Goal: Task Accomplishment & Management: Manage account settings

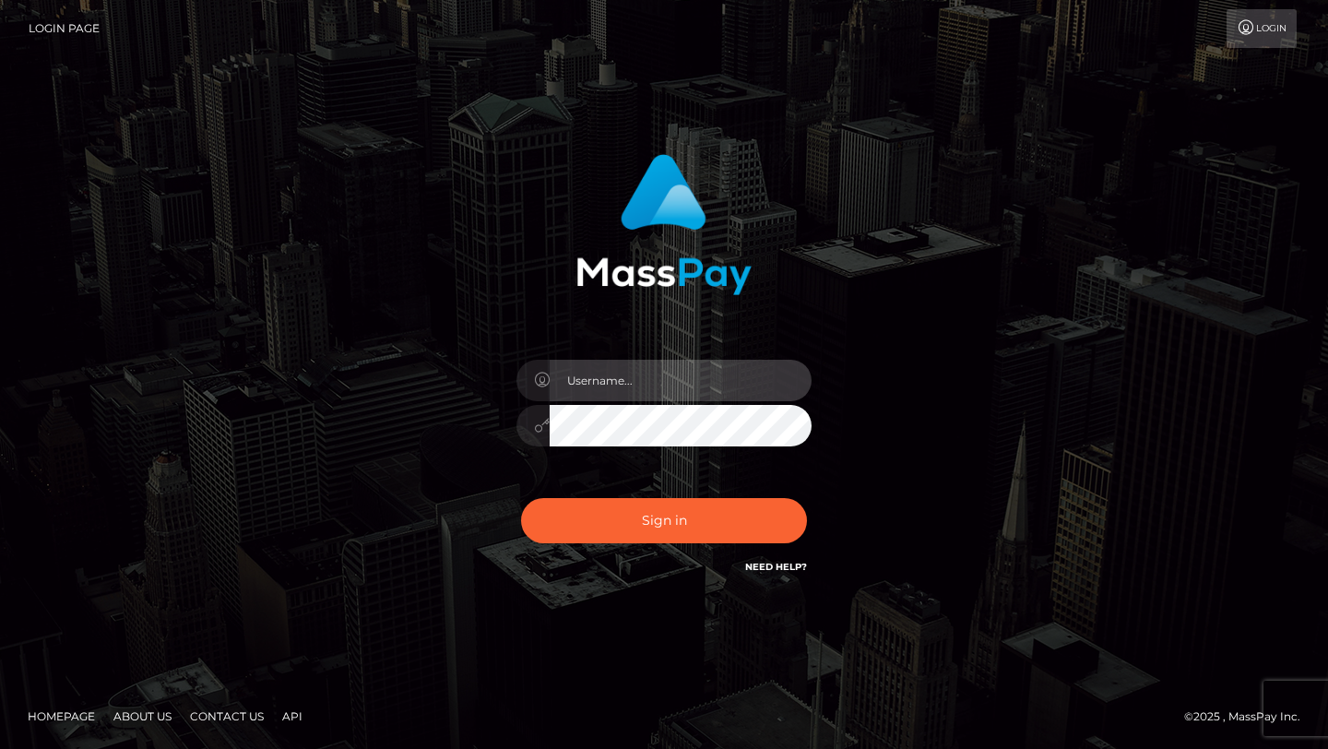
click at [599, 375] on input "text" at bounding box center [681, 381] width 262 height 42
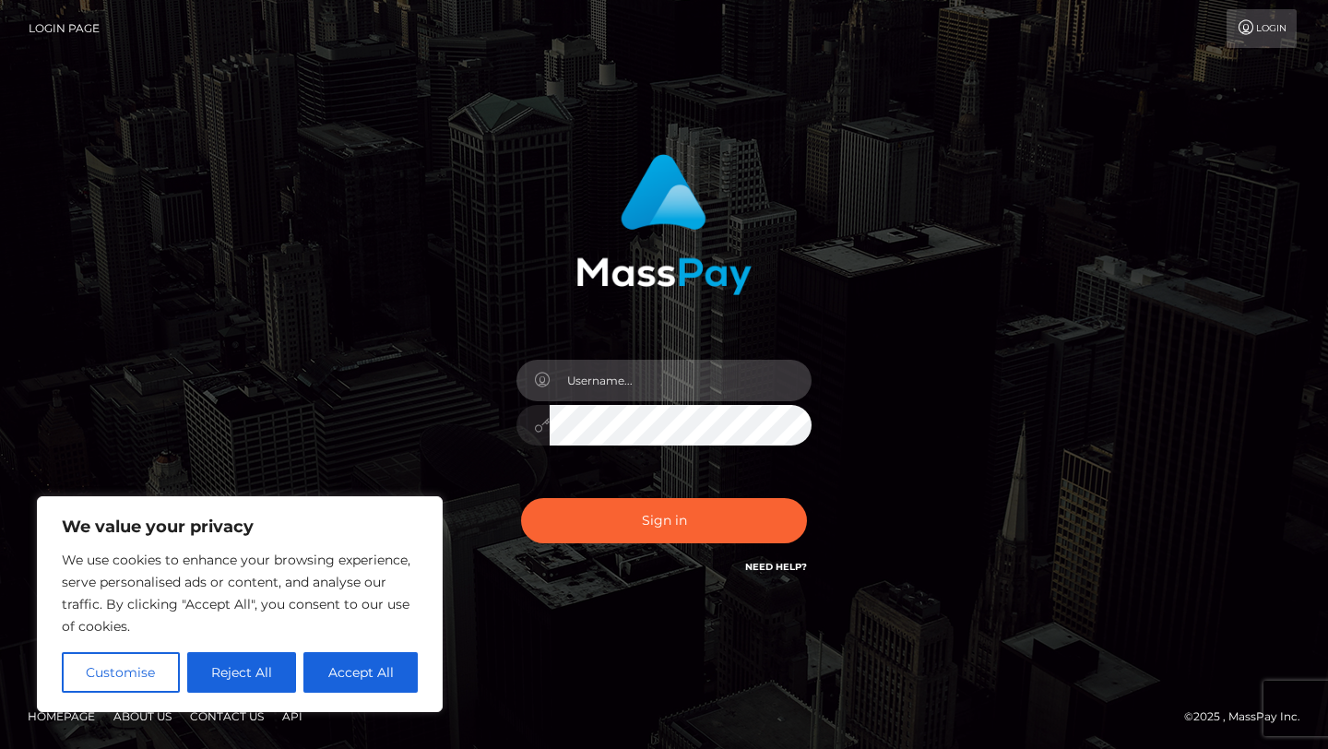
click at [613, 381] on input "text" at bounding box center [681, 381] width 262 height 42
type input "aremarieh03@gmail.com"
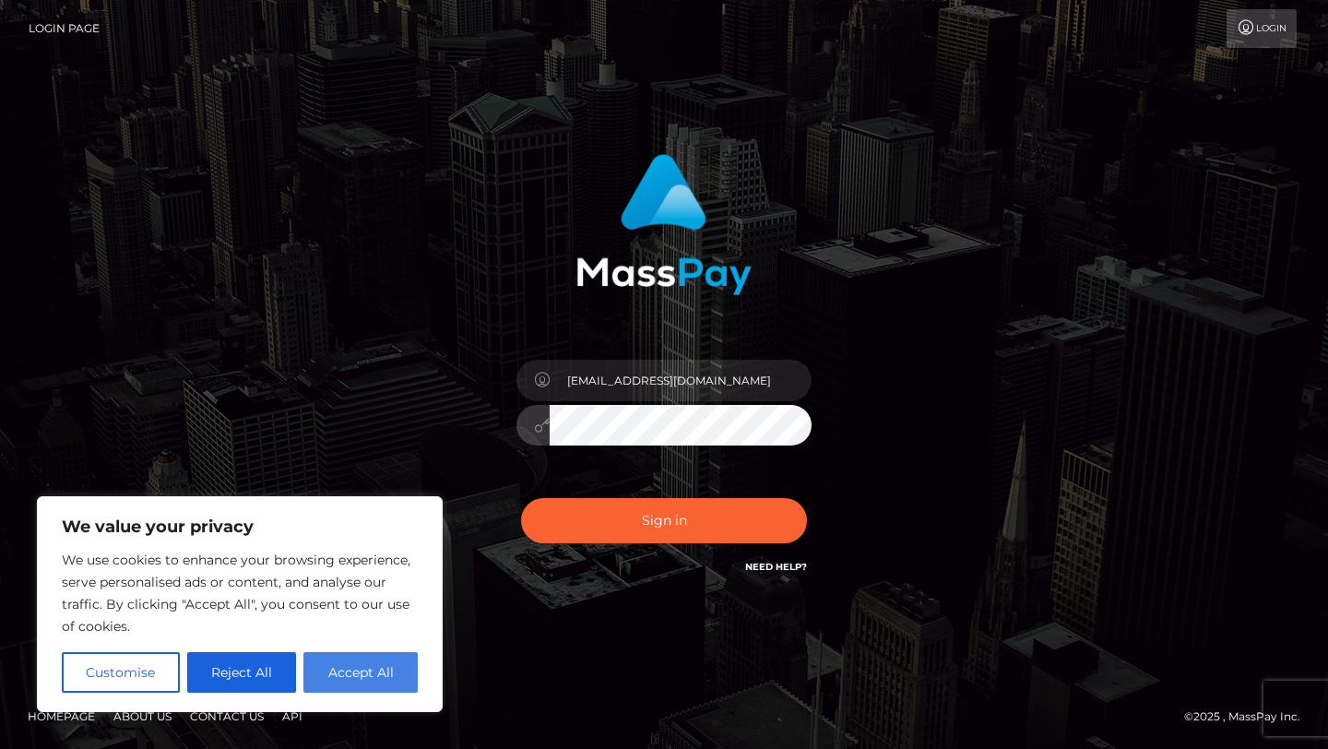
click at [375, 670] on button "Accept All" at bounding box center [360, 672] width 114 height 41
checkbox input "true"
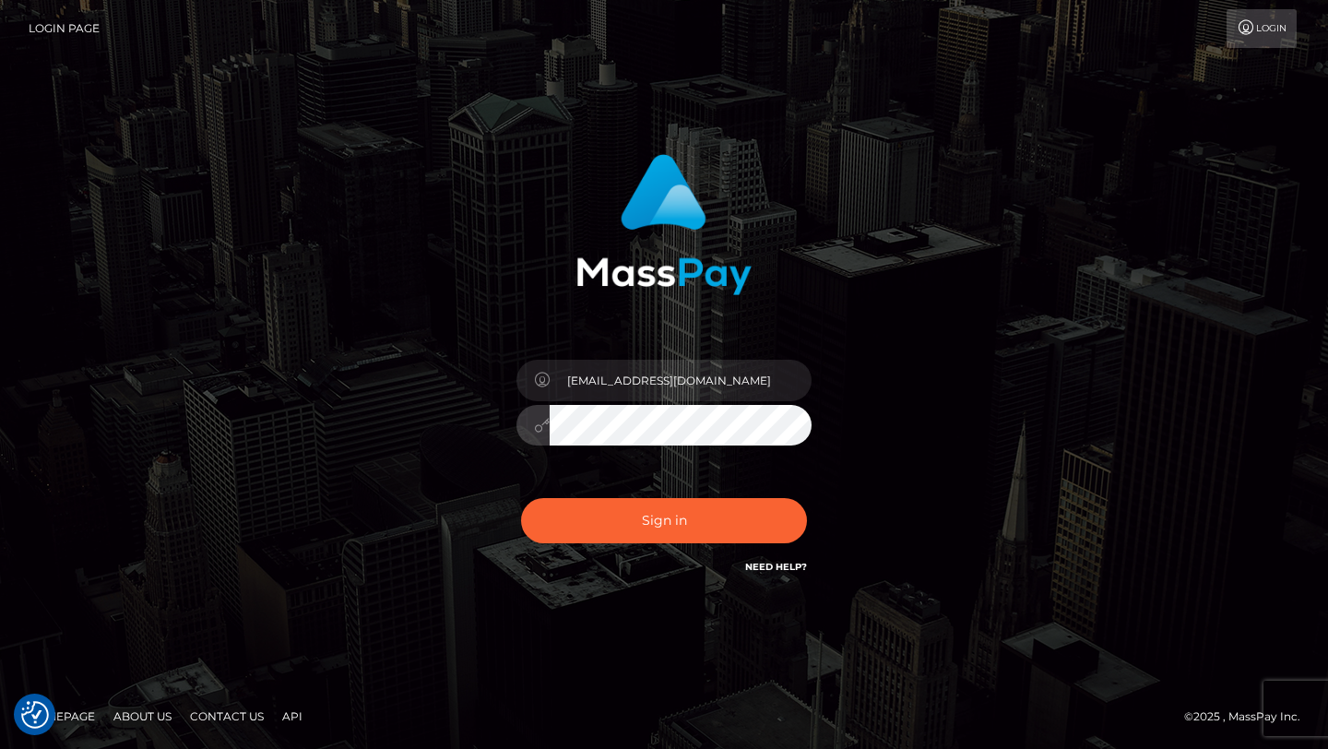
click at [521, 498] on button "Sign in" at bounding box center [664, 520] width 286 height 45
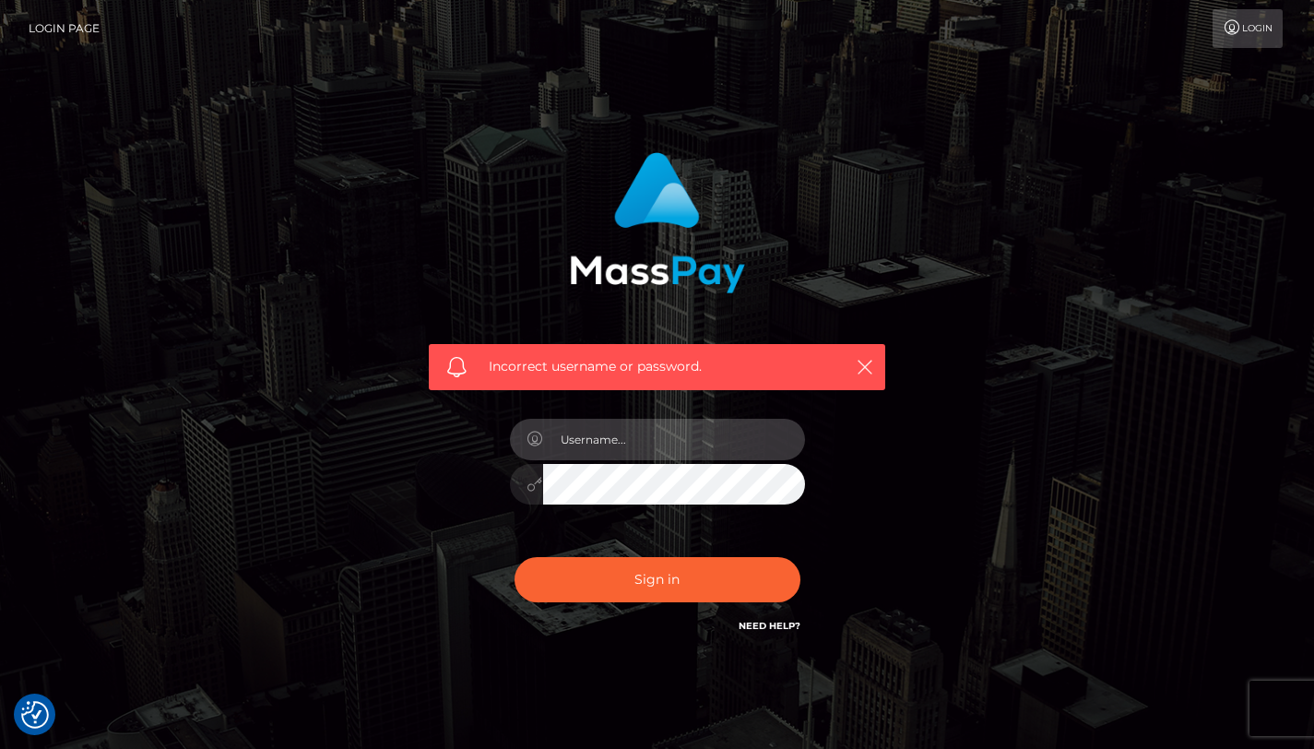
click at [567, 439] on input "text" at bounding box center [674, 440] width 262 height 42
type input "[EMAIL_ADDRESS][DOMAIN_NAME]"
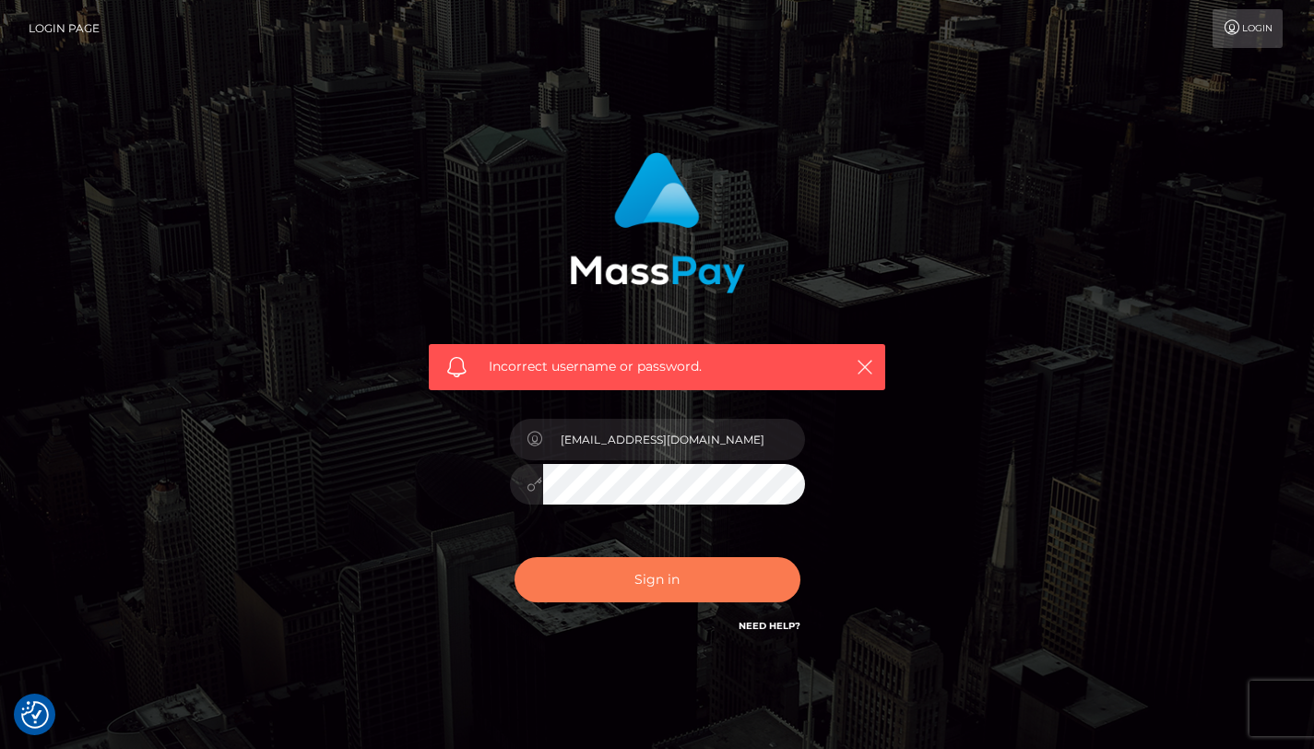
click at [632, 586] on button "Sign in" at bounding box center [658, 579] width 286 height 45
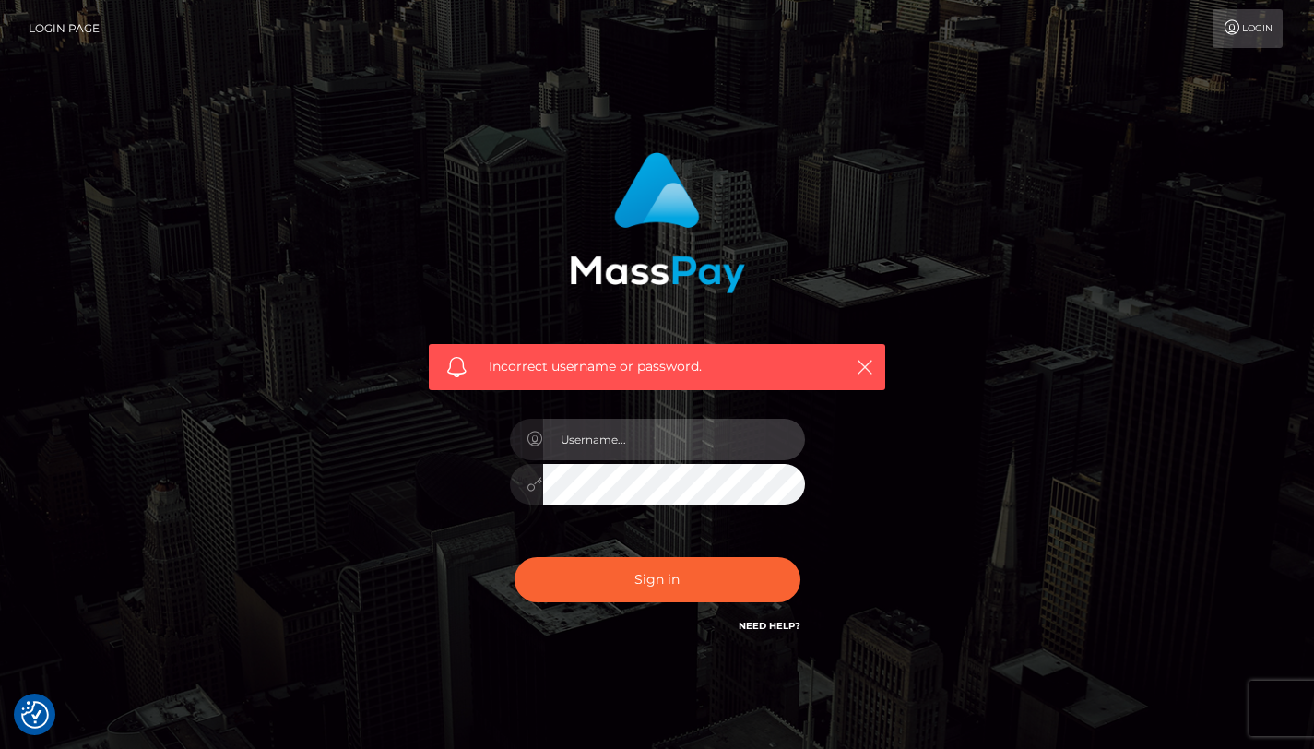
click at [683, 446] on input "text" at bounding box center [674, 440] width 262 height 42
type input "aremarieh03@gmail.com"
click at [515, 557] on button "Sign in" at bounding box center [658, 579] width 286 height 45
click at [865, 372] on icon "button" at bounding box center [865, 367] width 18 height 18
click at [870, 360] on icon "button" at bounding box center [865, 367] width 18 height 18
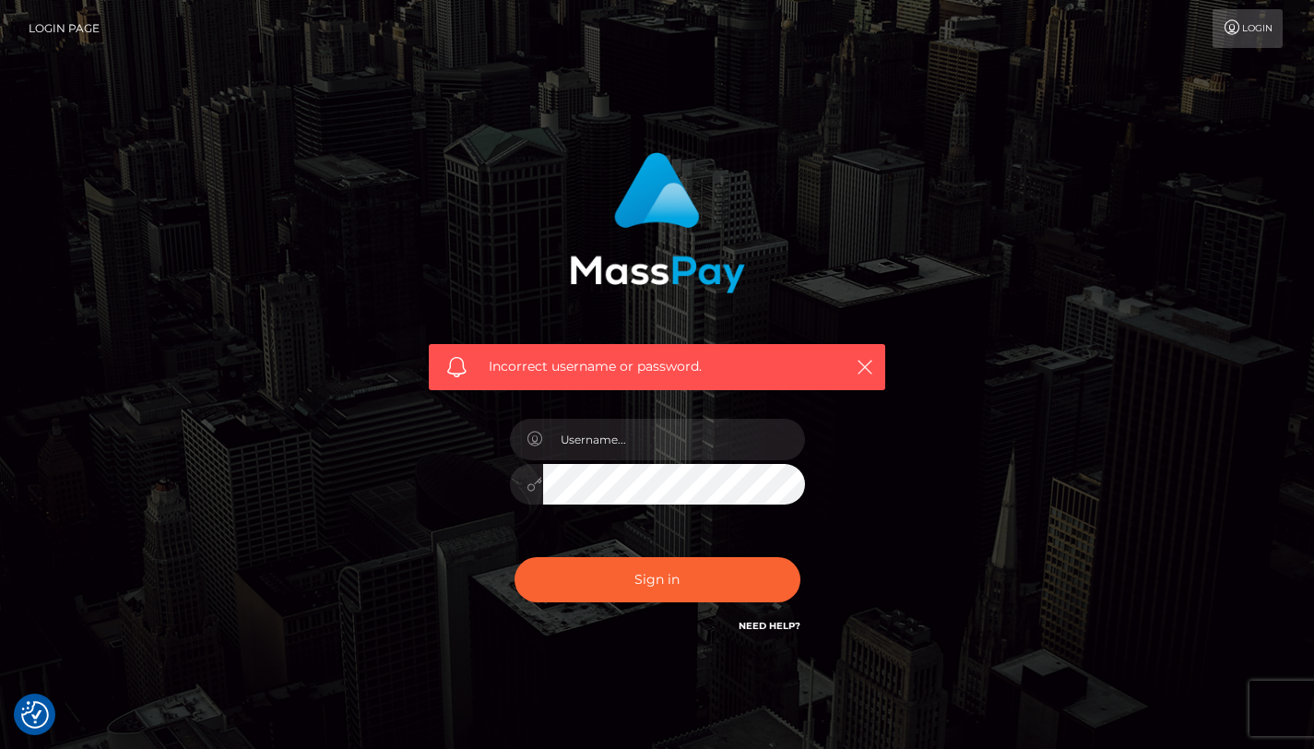
click at [770, 630] on link "Need Help?" at bounding box center [770, 626] width 62 height 12
click at [66, 29] on link "Login Page" at bounding box center [64, 28] width 71 height 39
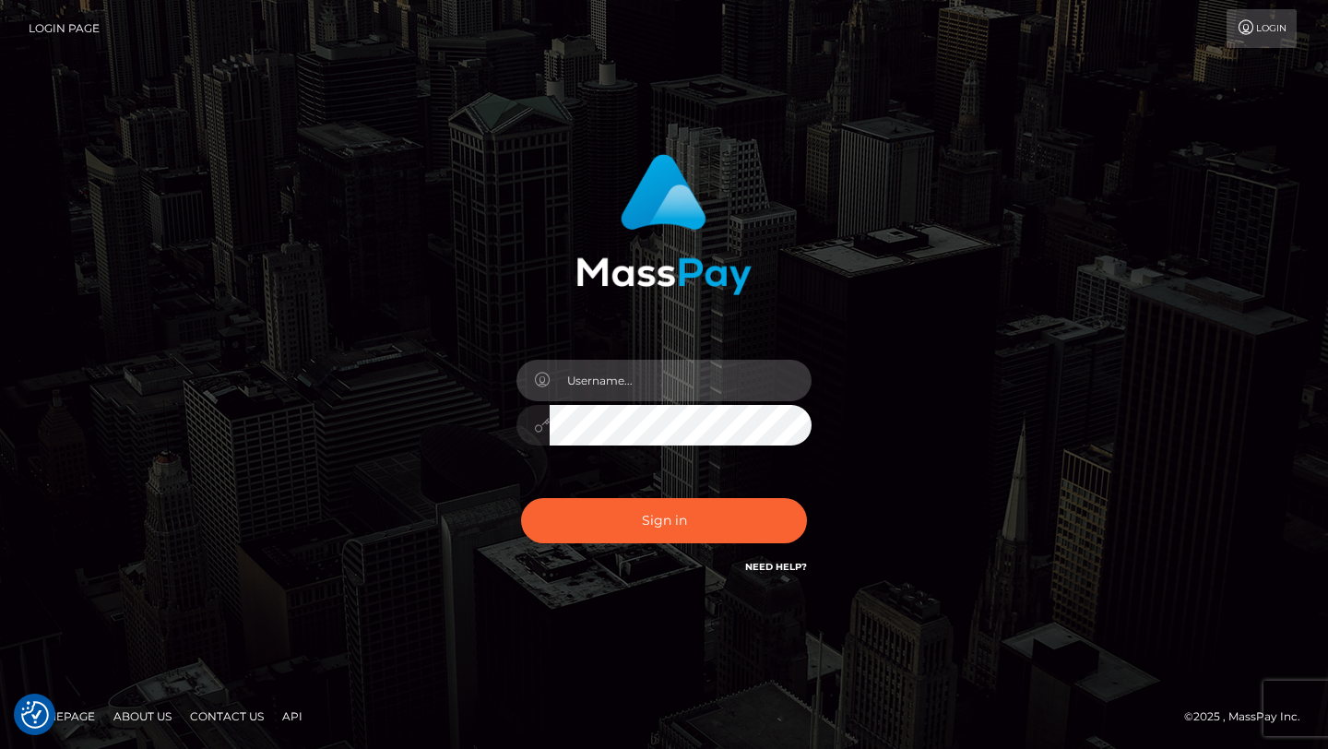
click at [578, 375] on input "text" at bounding box center [681, 381] width 262 height 42
click at [663, 383] on input "[EMAIL_ADDRESS][DOMAIN_NAME]" at bounding box center [681, 381] width 262 height 42
type input "[EMAIL_ADDRESS][DOMAIN_NAME]"
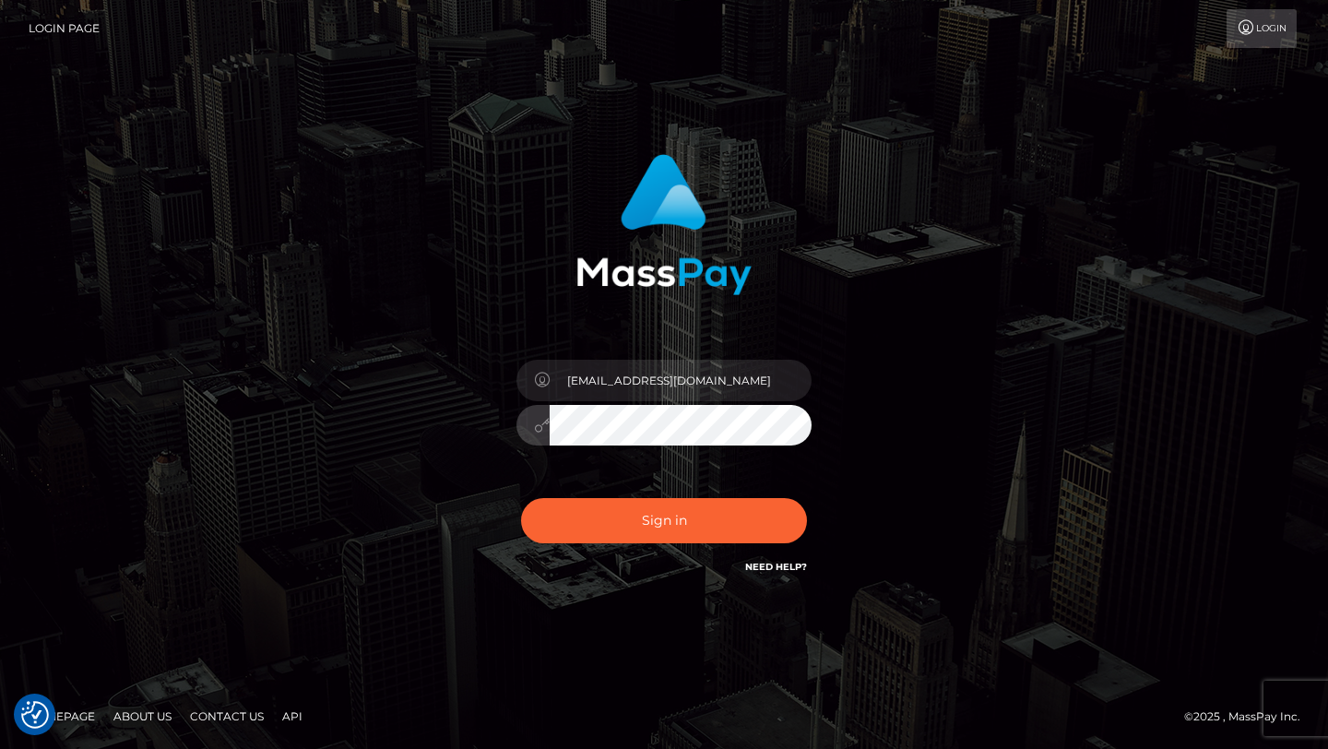
click at [521, 498] on button "Sign in" at bounding box center [664, 520] width 286 height 45
